Goal: Connect with others: Connect with other users

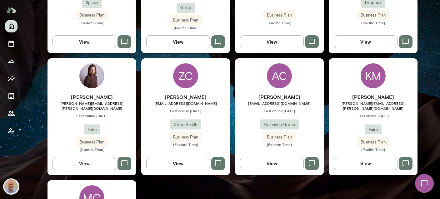
scroll to position [260, 0]
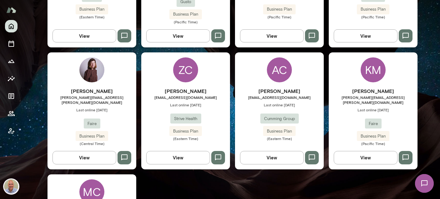
click at [108, 77] on div "Kristina Popova-Boasso [EMAIL_ADDRESS][PERSON_NAME][DOMAIN_NAME] Last online [D…" at bounding box center [92, 111] width 89 height 117
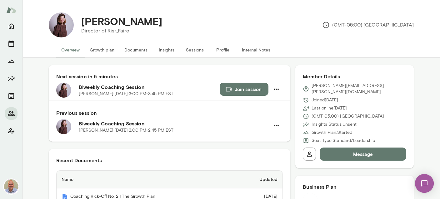
click at [247, 47] on button "Internal Notes" at bounding box center [256, 50] width 38 height 15
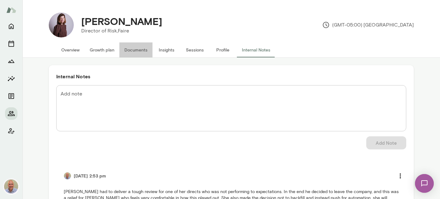
click at [132, 47] on button "Documents" at bounding box center [135, 50] width 33 height 15
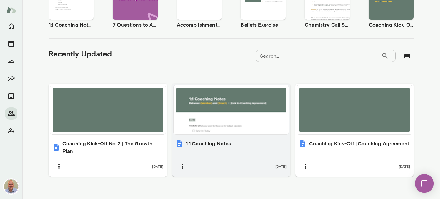
scroll to position [164, 0]
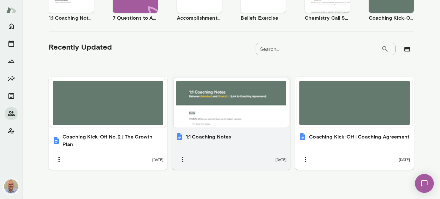
click at [223, 124] on div at bounding box center [231, 103] width 110 height 44
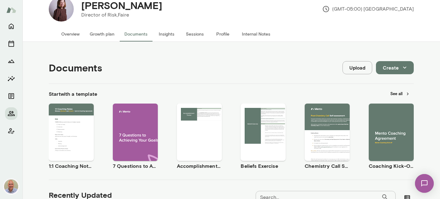
scroll to position [0, 0]
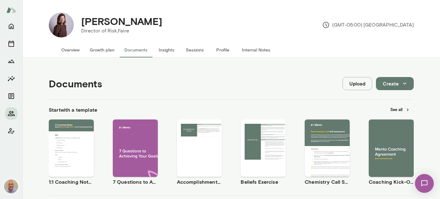
click at [70, 51] on button "Overview" at bounding box center [70, 50] width 28 height 15
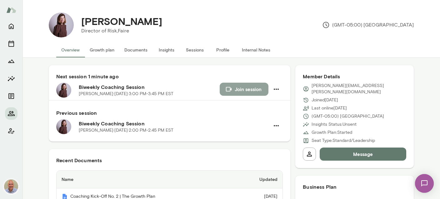
click at [236, 93] on button "Join session" at bounding box center [244, 89] width 49 height 13
